Goal: Information Seeking & Learning: Find specific fact

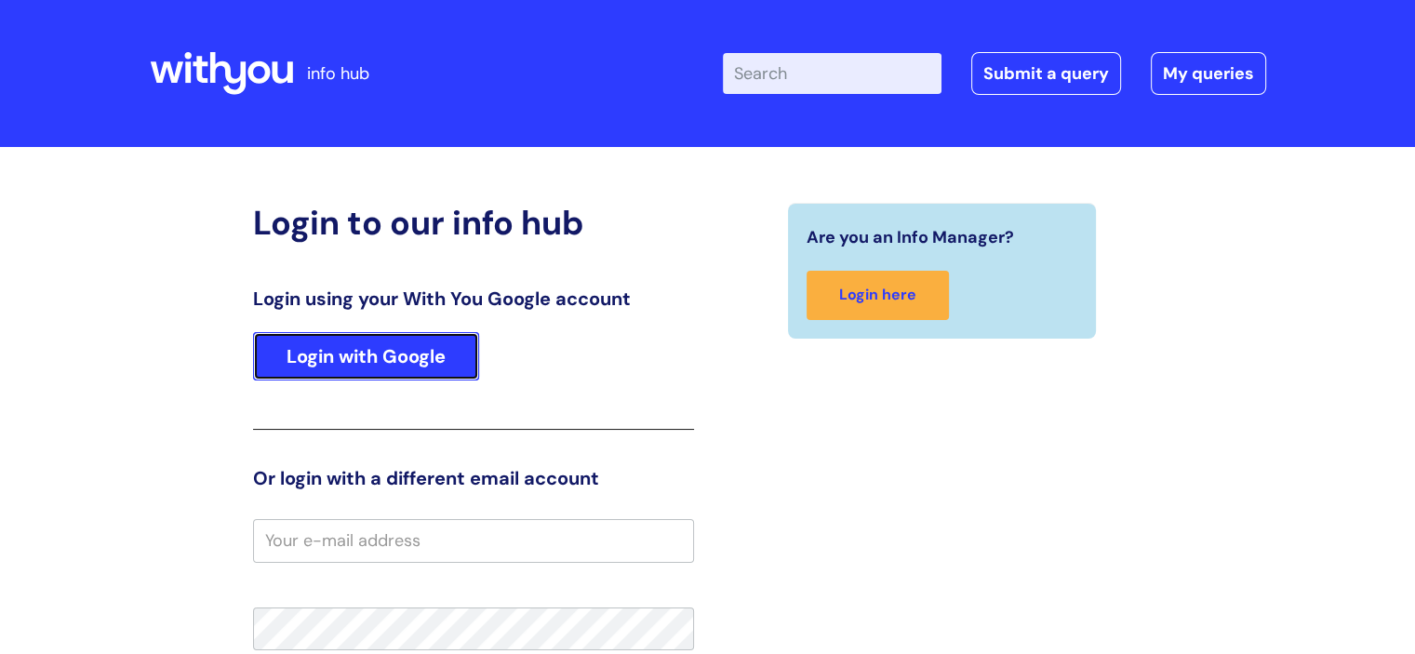
click at [403, 367] on link "Login with Google" at bounding box center [366, 356] width 226 height 48
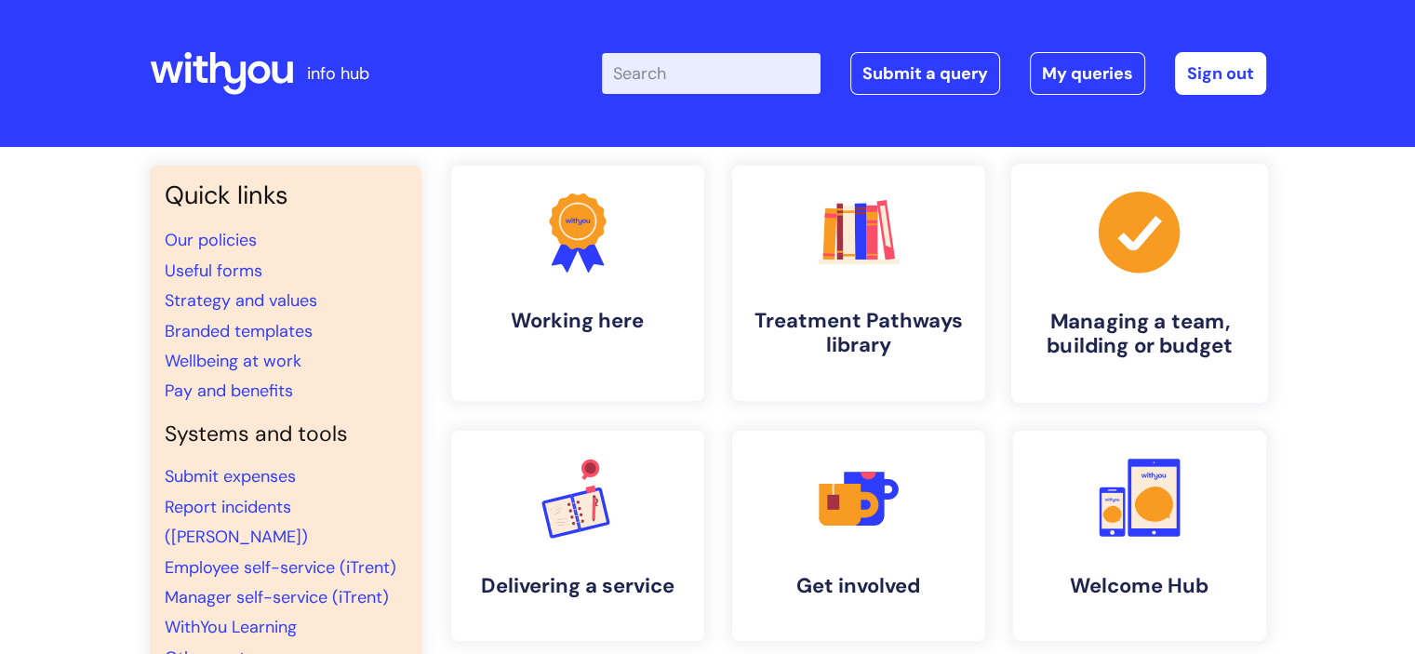
click at [1088, 309] on h4 "Managing a team, building or budget" at bounding box center [1139, 334] width 227 height 50
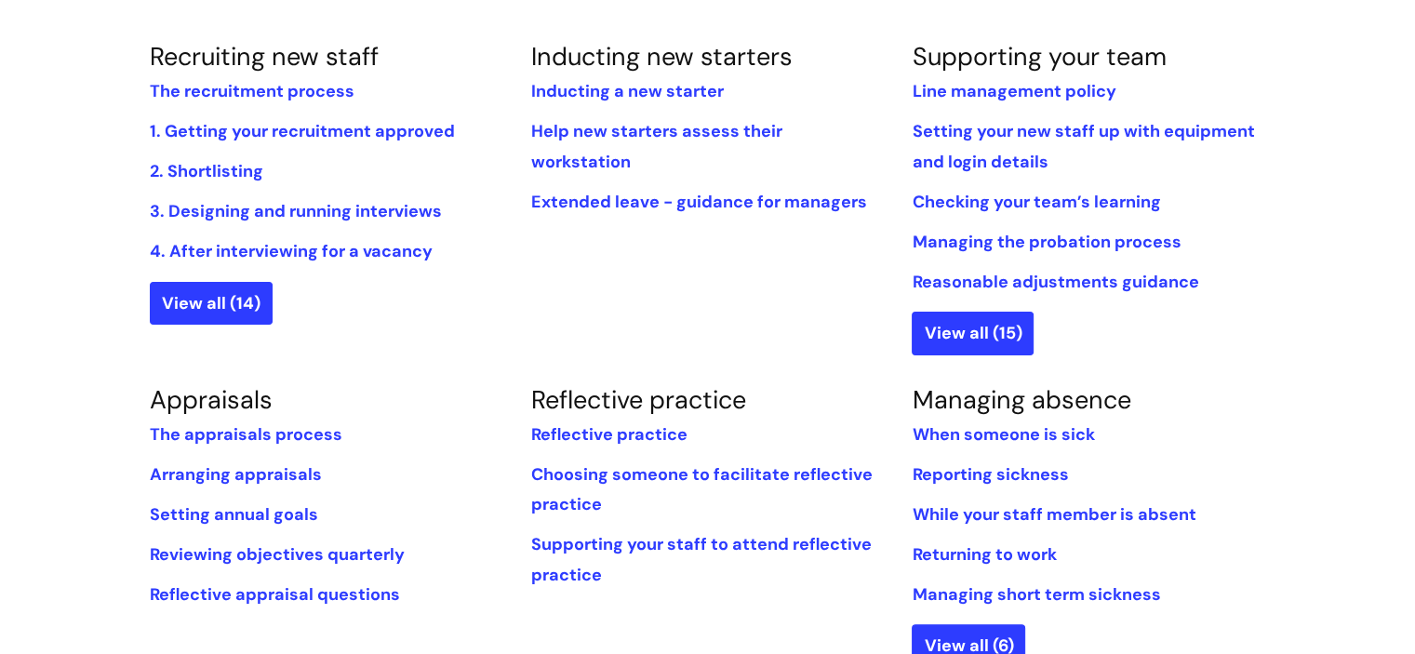
scroll to position [453, 0]
click at [211, 215] on link "3. Designing and running interviews" at bounding box center [296, 212] width 292 height 22
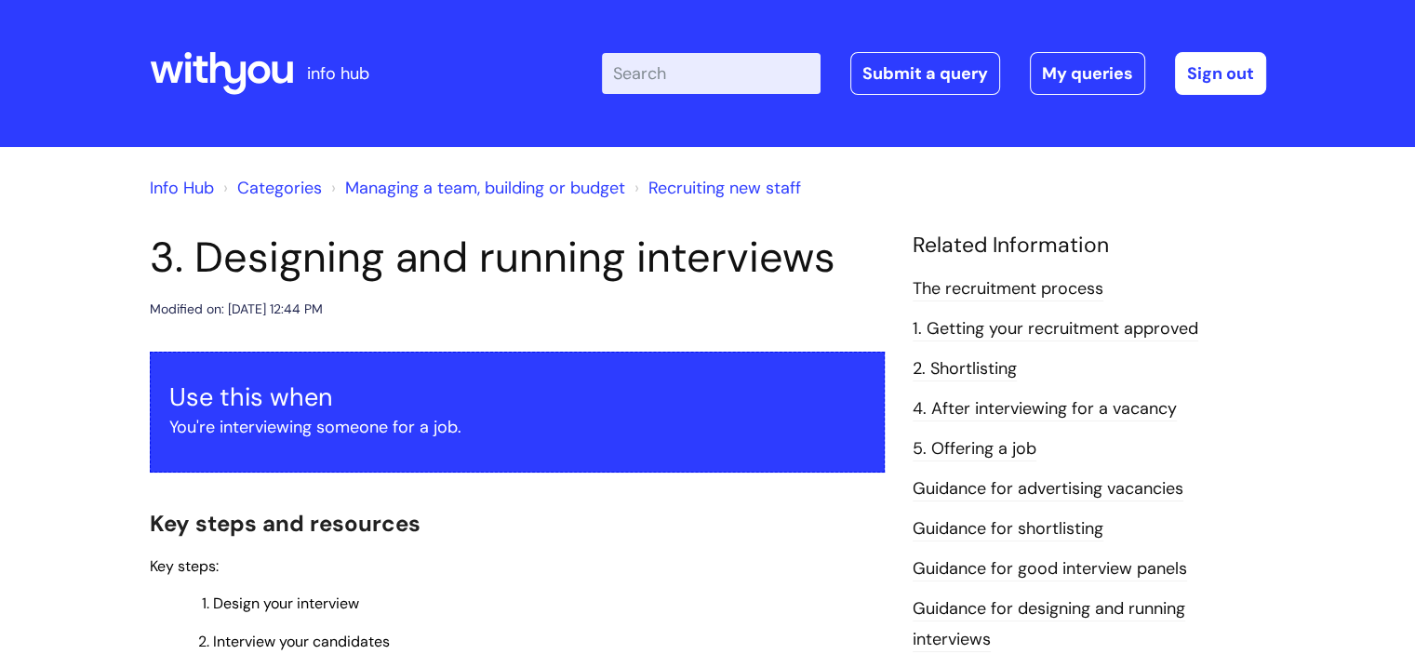
click at [714, 86] on input "Enter your search term here..." at bounding box center [711, 73] width 219 height 41
type input "pay scales"
click button "Search" at bounding box center [0, 0] width 0 height 0
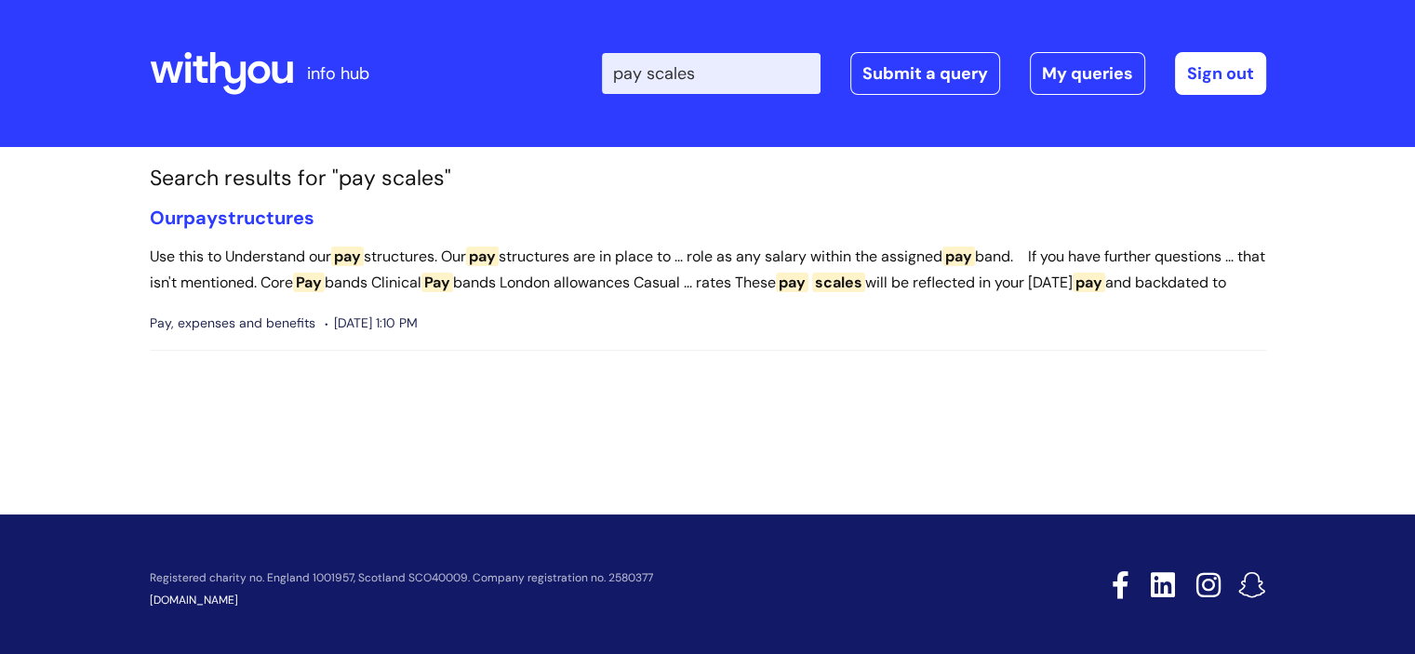
click at [723, 73] on input "pay scales" at bounding box center [711, 73] width 219 height 41
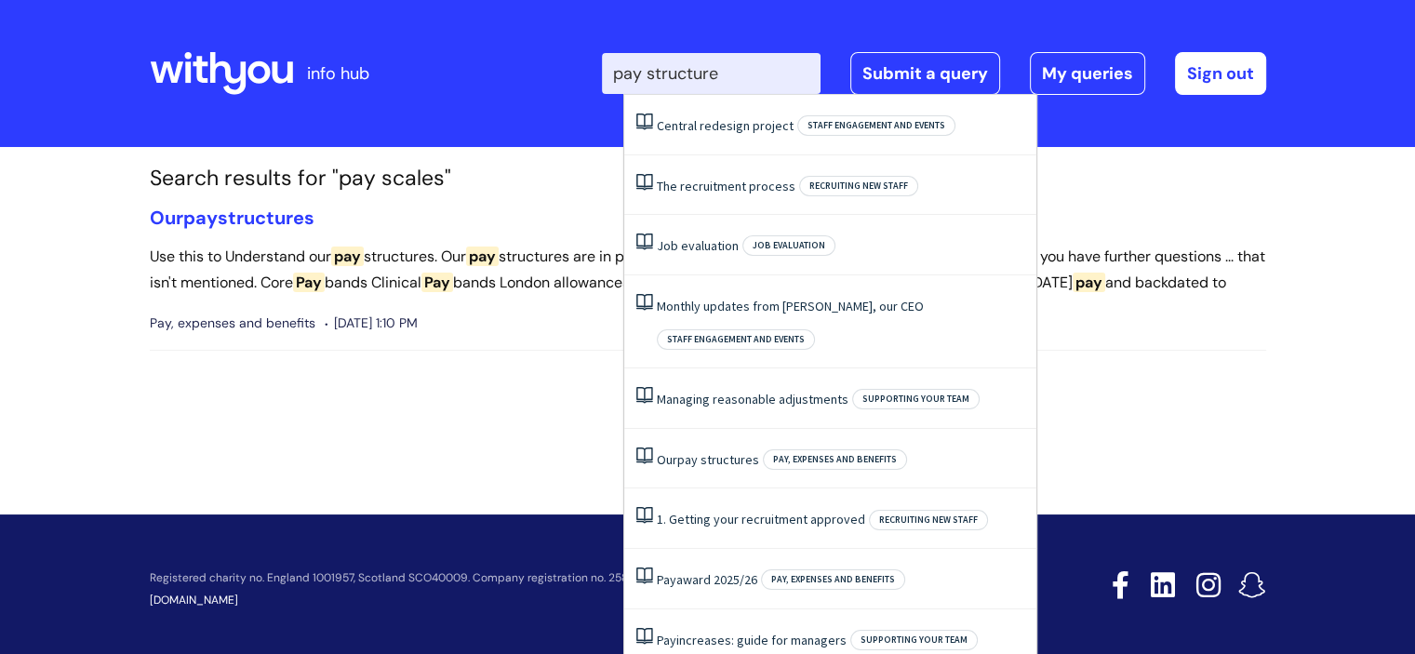
type input "pay structure"
click button "Search" at bounding box center [0, 0] width 0 height 0
